Goal: Transaction & Acquisition: Obtain resource

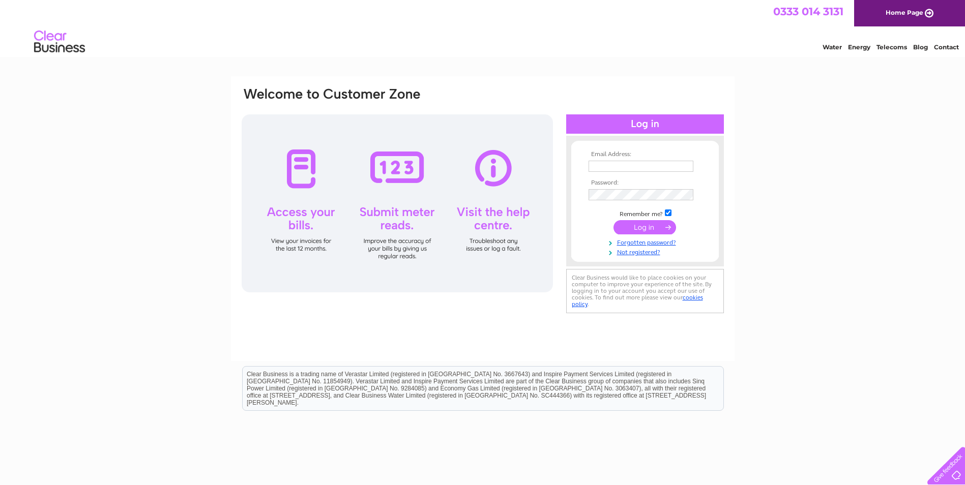
type input "info@irsscotland.com"
click at [654, 224] on input "submit" at bounding box center [644, 227] width 63 height 14
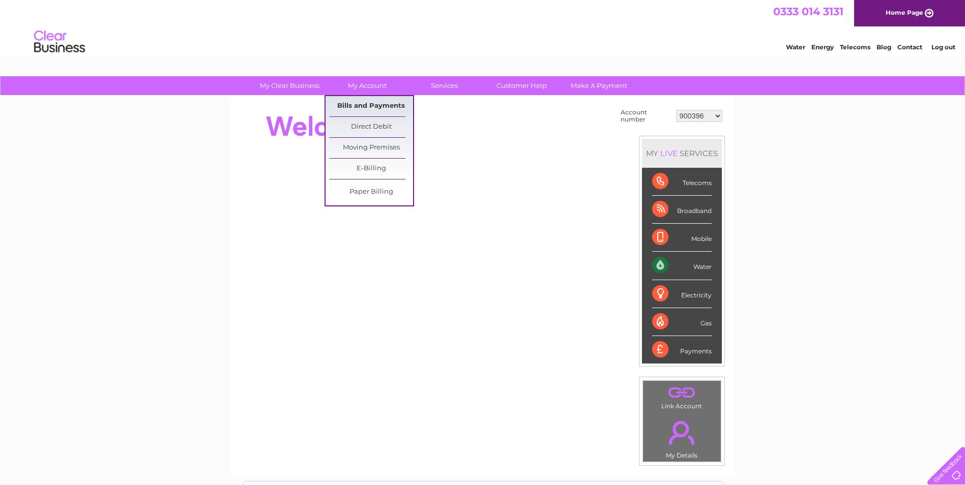
click at [361, 105] on link "Bills and Payments" at bounding box center [371, 106] width 84 height 20
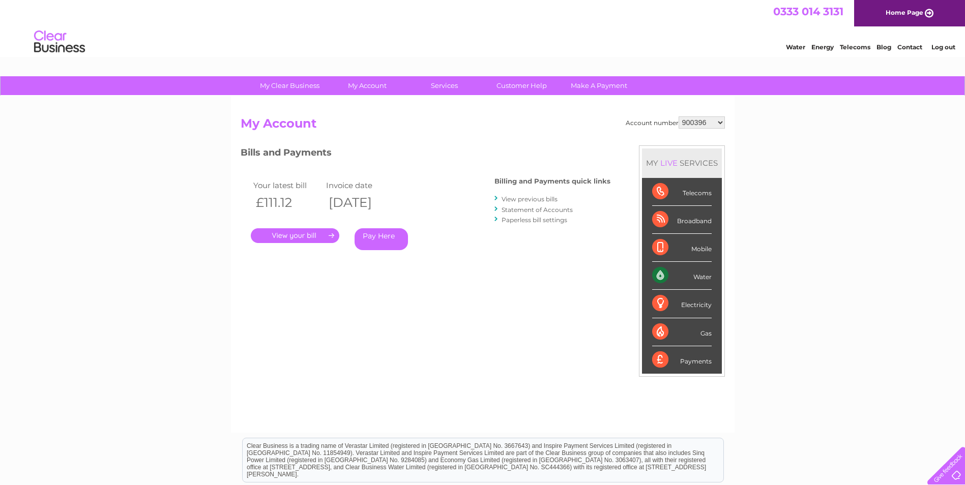
click at [709, 124] on select "900396 978376 30301259" at bounding box center [701, 122] width 46 height 12
click at [678, 116] on select "900396 978376 30301259" at bounding box center [701, 122] width 46 height 12
click at [329, 294] on div "Account number 900396 978376 30301259 My Account MY LIVE SERVICES Telecoms Broa…" at bounding box center [483, 269] width 484 height 306
click at [533, 199] on link "View previous bills" at bounding box center [529, 199] width 56 height 8
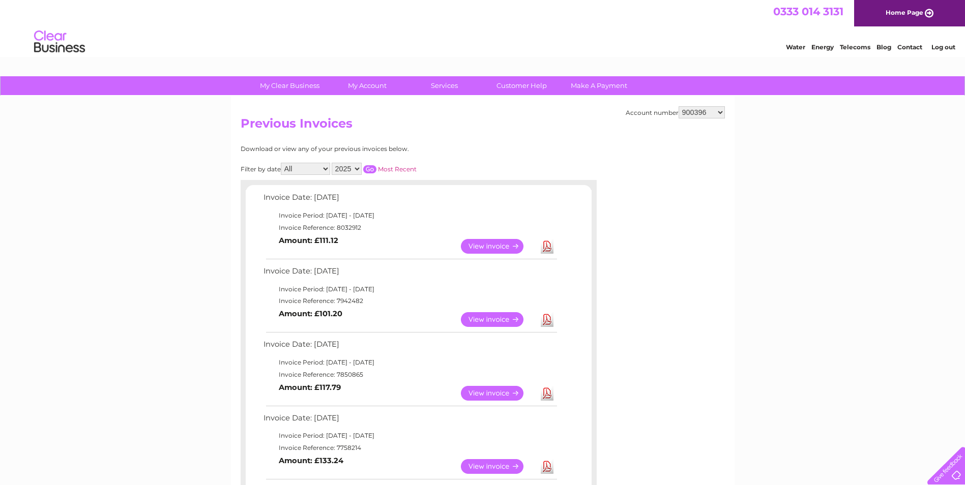
click at [484, 321] on link "View" at bounding box center [498, 319] width 75 height 15
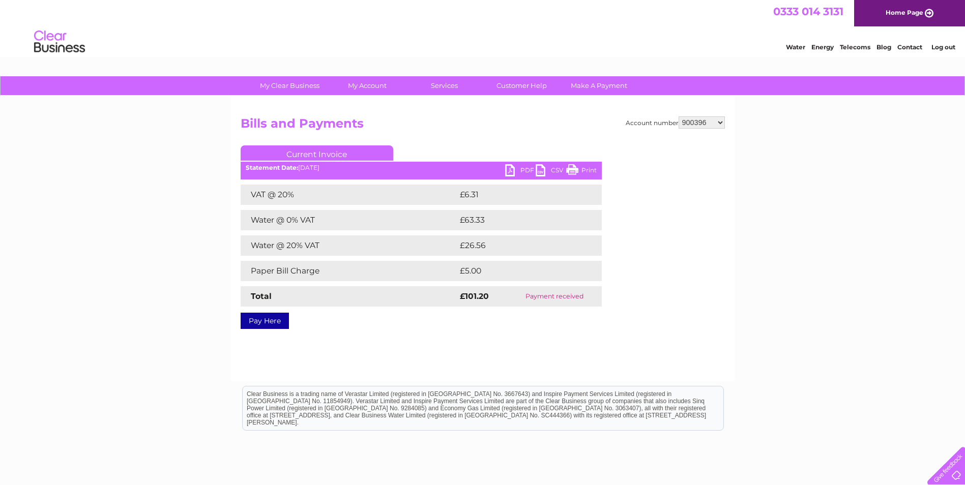
click at [511, 170] on link "PDF" at bounding box center [520, 171] width 31 height 15
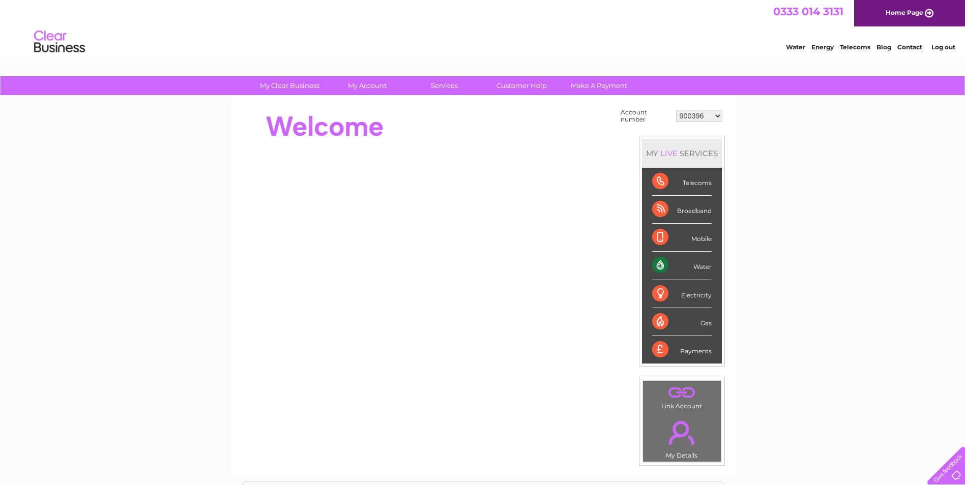
click at [681, 112] on select "900396 978376 30301259" at bounding box center [699, 116] width 46 height 12
select select "30301259"
click at [676, 110] on select "900396 978376 30301259" at bounding box center [699, 116] width 46 height 12
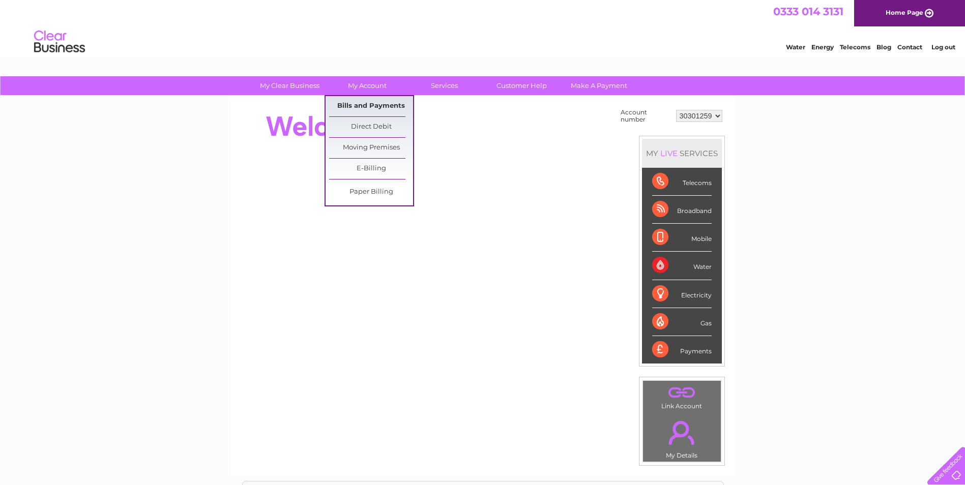
click at [362, 105] on link "Bills and Payments" at bounding box center [371, 106] width 84 height 20
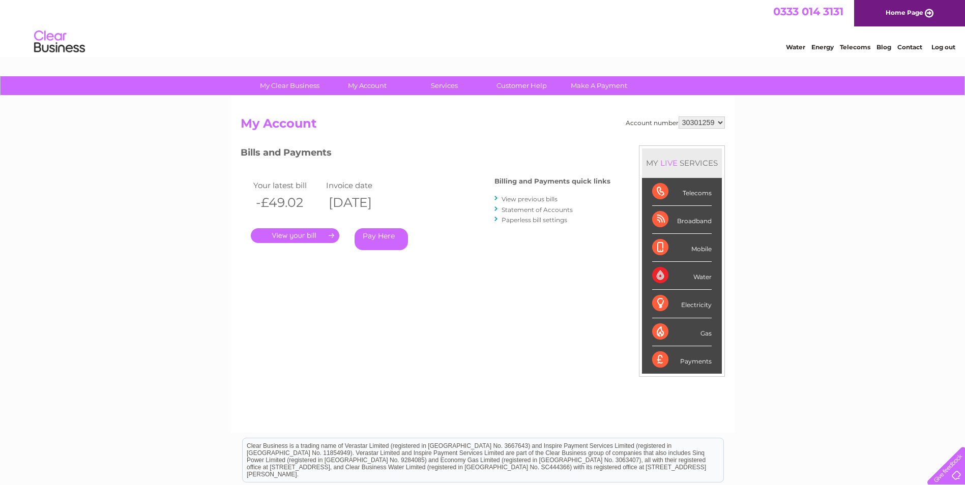
click at [547, 199] on link "View previous bills" at bounding box center [529, 199] width 56 height 8
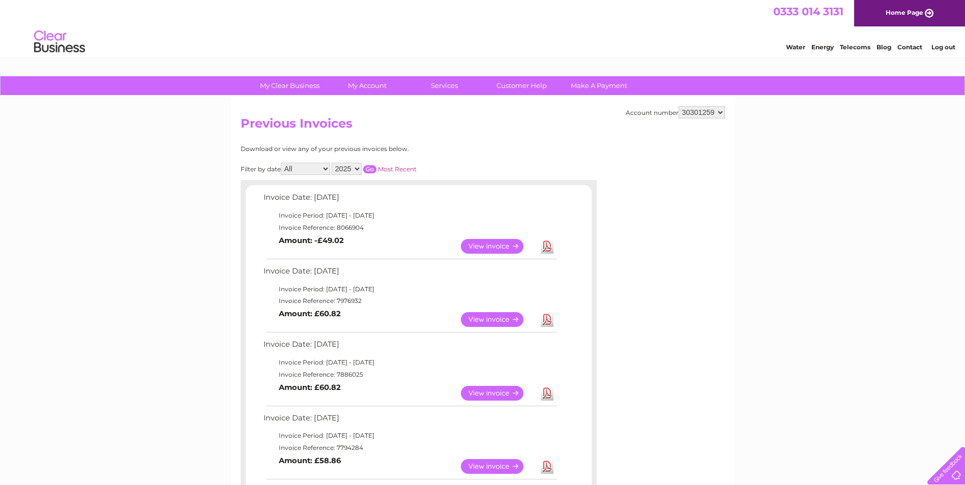
click at [548, 320] on link "Download" at bounding box center [547, 319] width 13 height 15
